Goal: Task Accomplishment & Management: Manage account settings

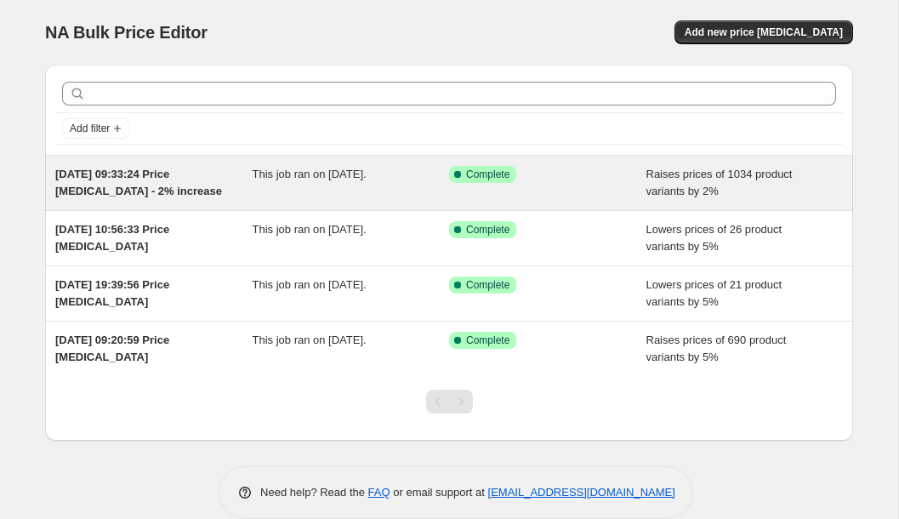
click at [146, 184] on span "[DATE] 09:33:24 Price [MEDICAL_DATA] - 2% increase" at bounding box center [138, 183] width 167 height 30
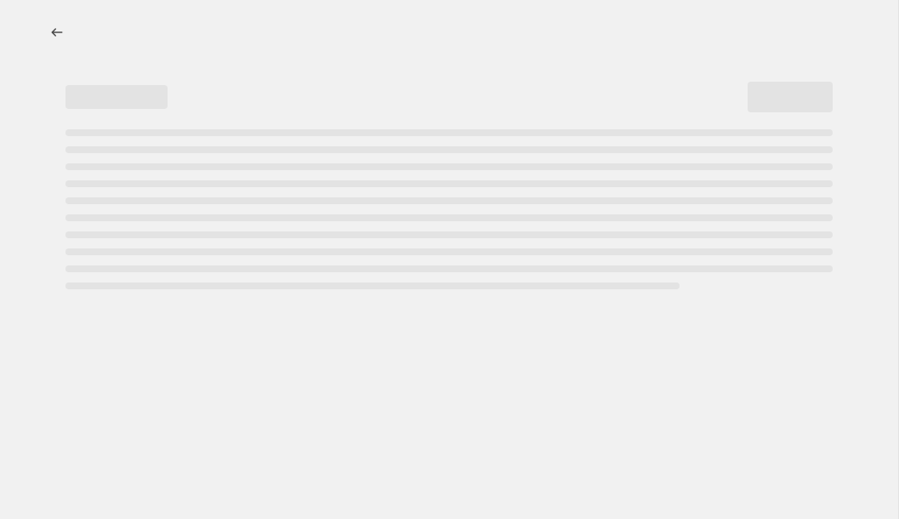
select select "percentage"
select select "tag"
select select "not_equal"
select select "product_status"
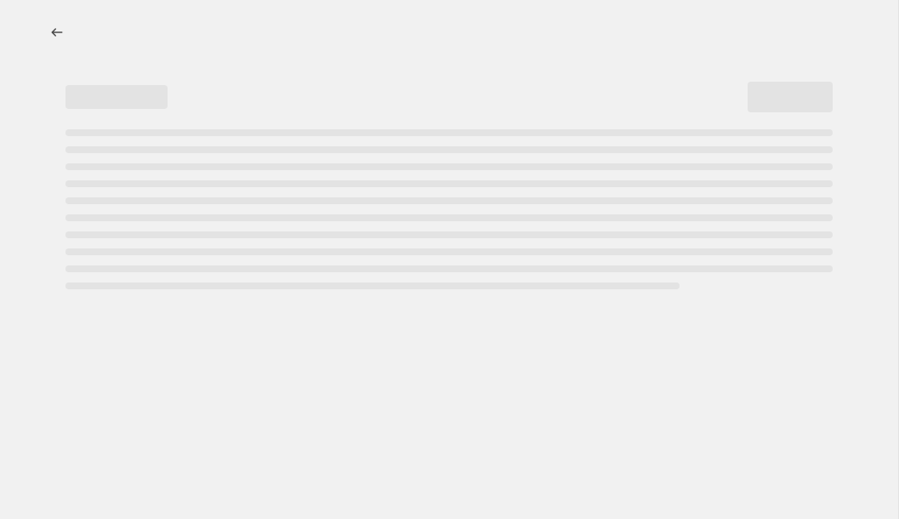
select select "collection"
select select "not_equal"
select select "vendor"
select select "not_equal"
select select "tag"
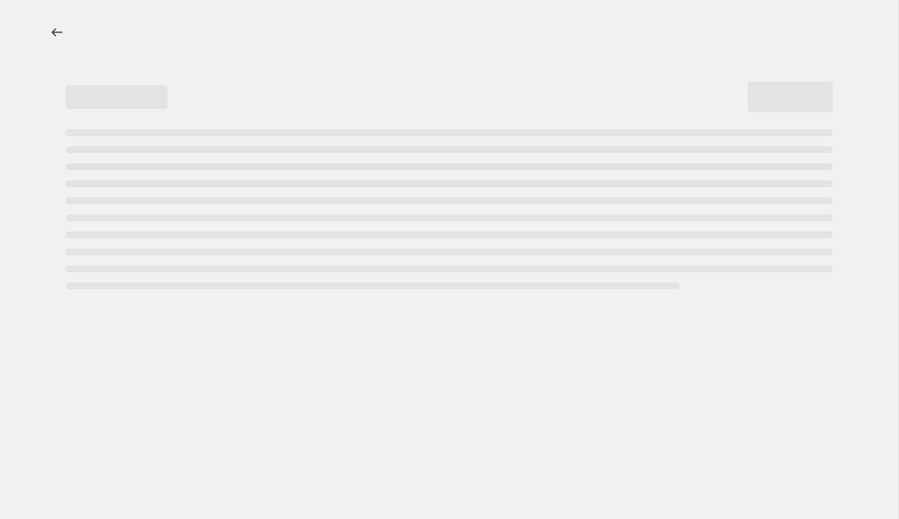
select select "not_equal"
select select "product_type"
select select "not_equal"
select select "product_type"
select select "not_equal"
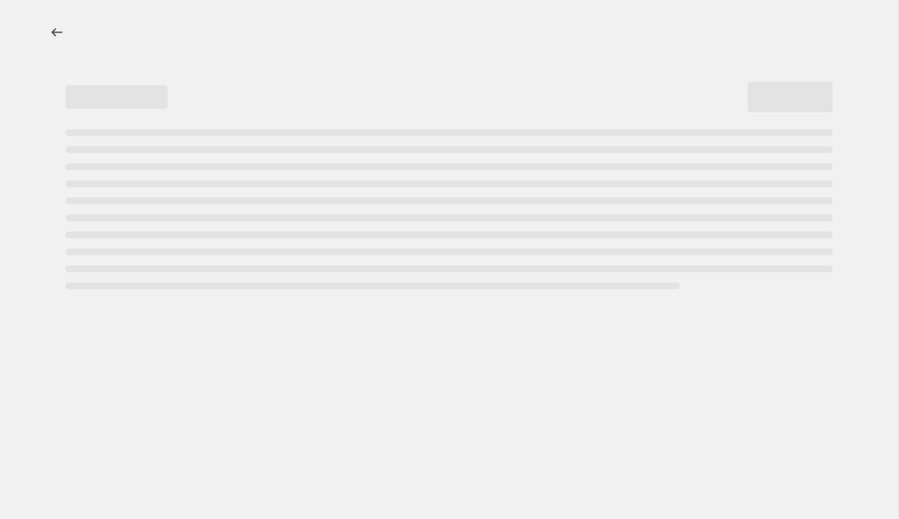
select select "product_type"
select select "not_equal"
select select "product_type"
select select "not_equal"
select select "inventory_quantity"
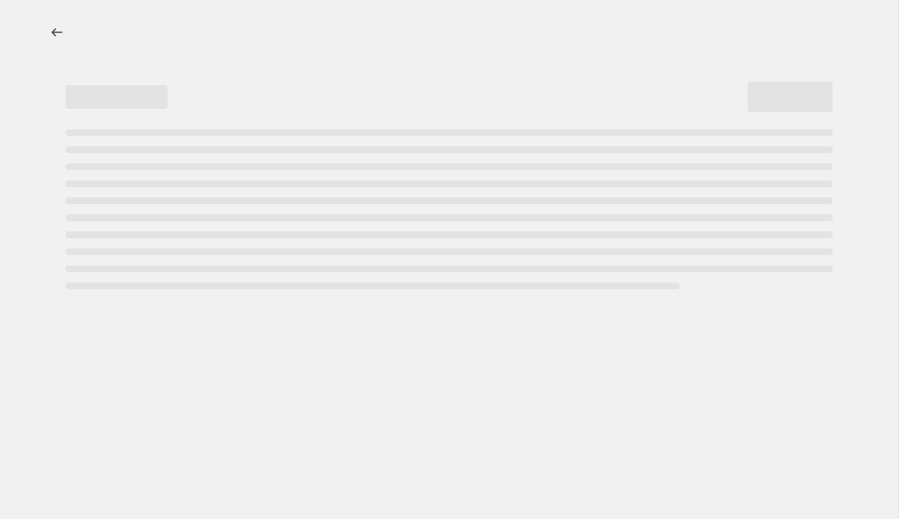
select select ">"
select select "not_equal"
